Goal: Transaction & Acquisition: Purchase product/service

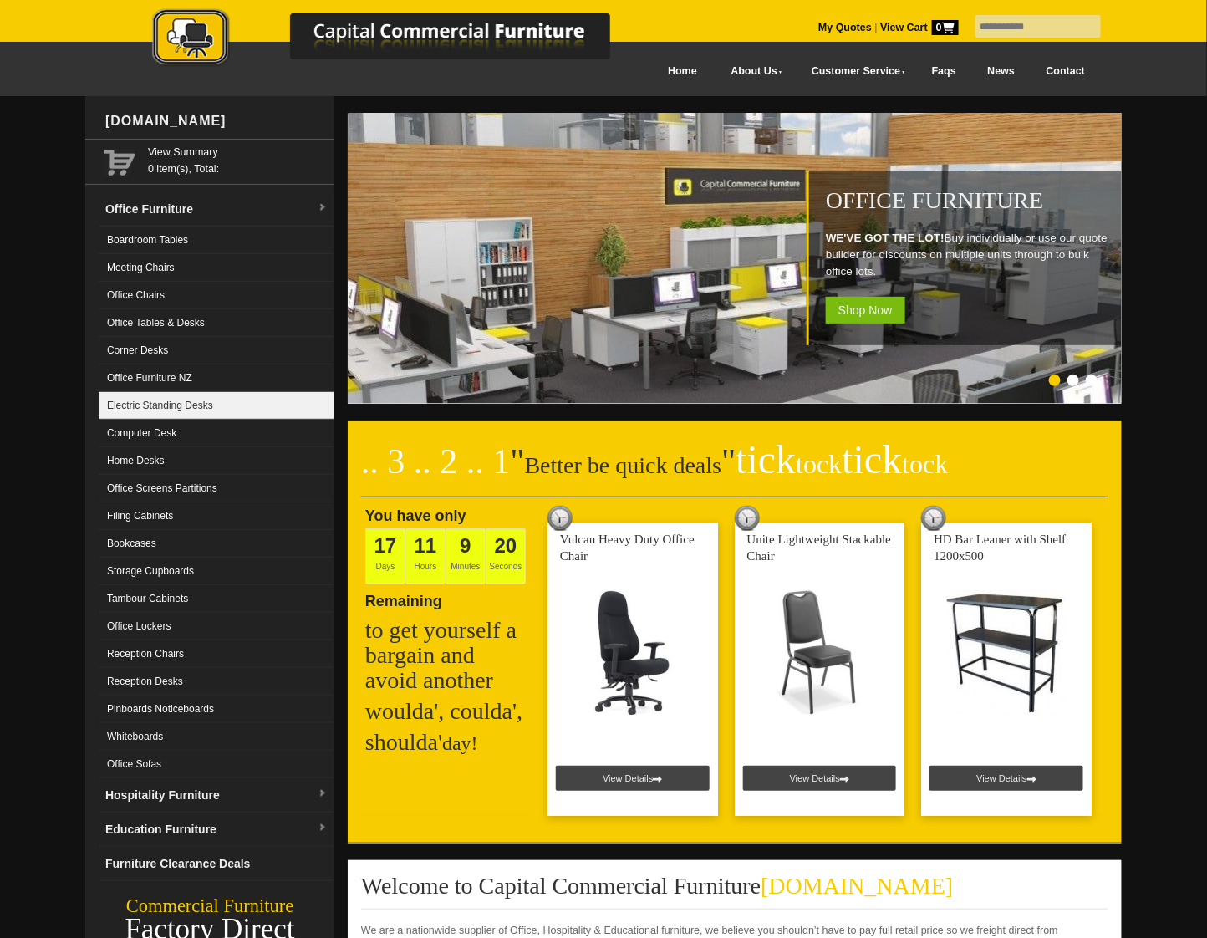
click at [206, 403] on link "Electric Standing Desks" at bounding box center [217, 406] width 236 height 28
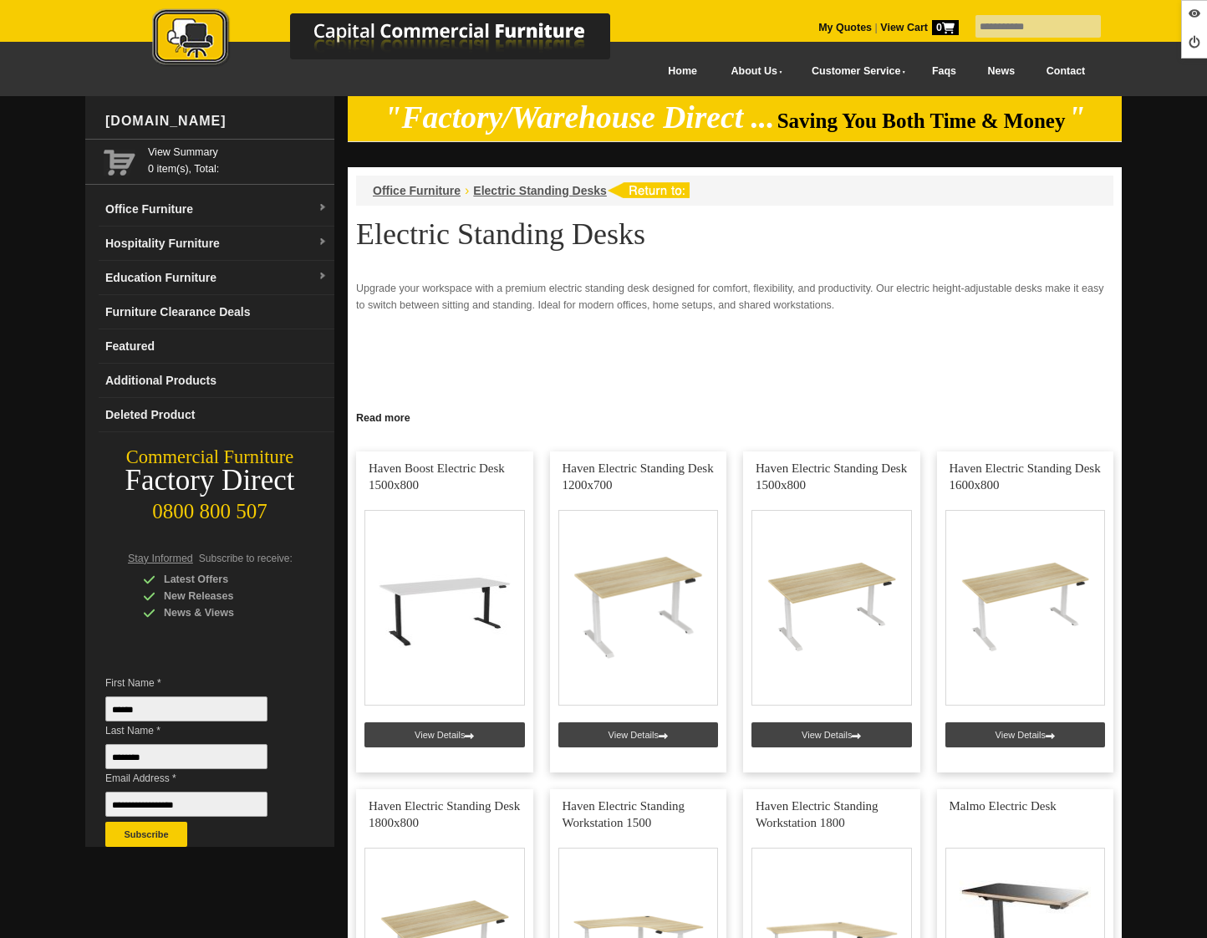
scroll to position [1158, 0]
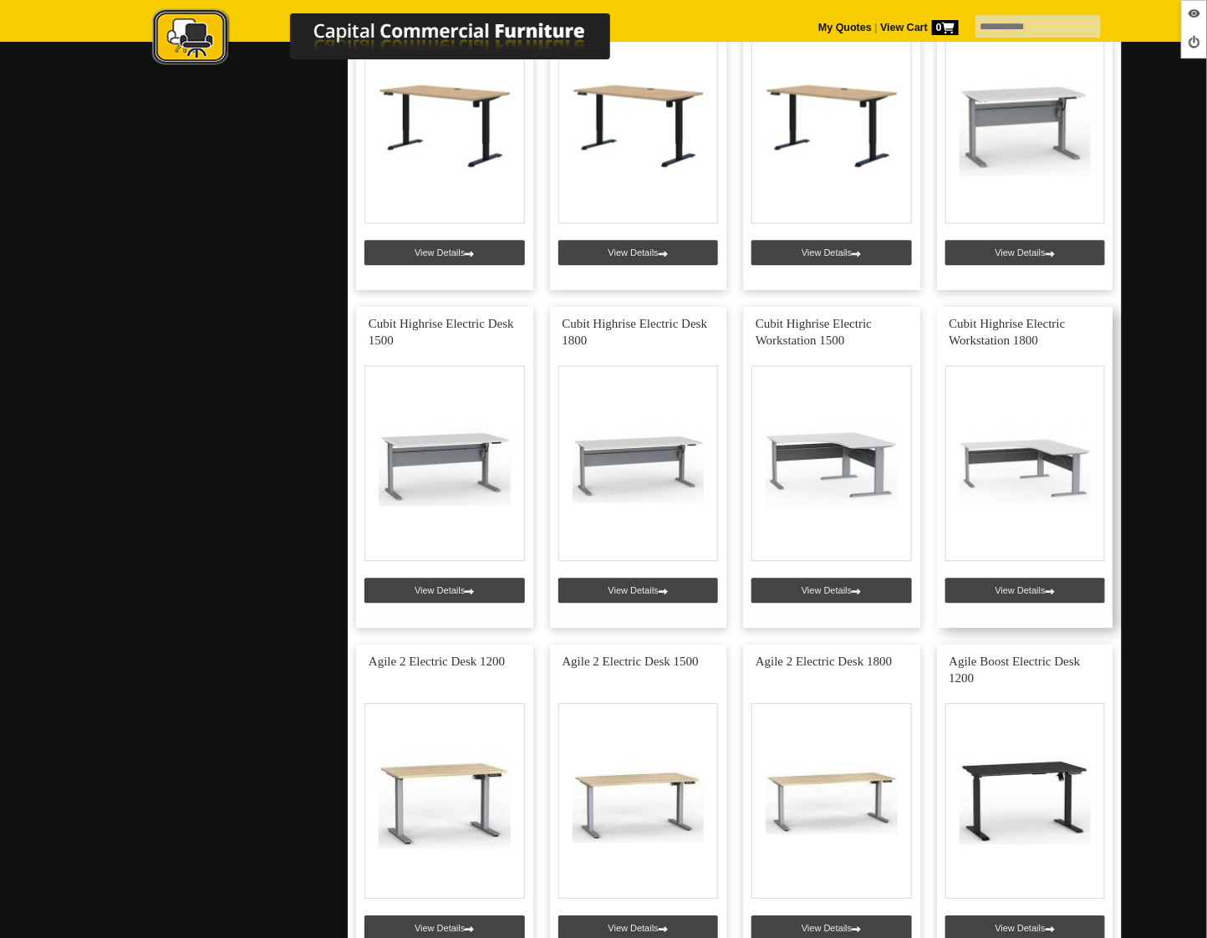
click at [1003, 596] on link at bounding box center [1025, 467] width 177 height 321
